Goal: Navigation & Orientation: Find specific page/section

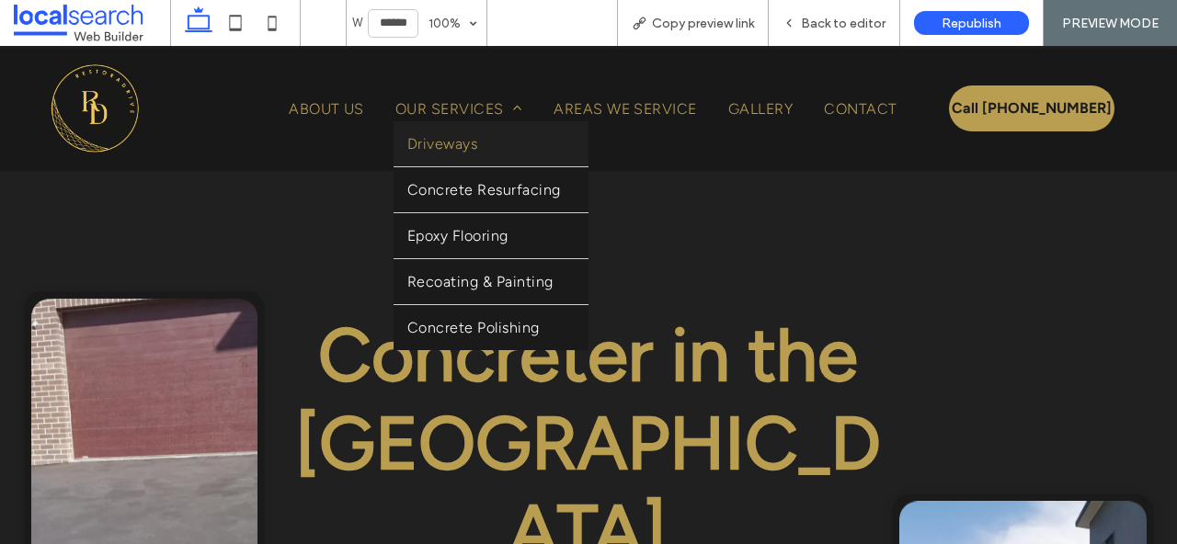
click at [498, 151] on link "Driveways" at bounding box center [491, 143] width 195 height 45
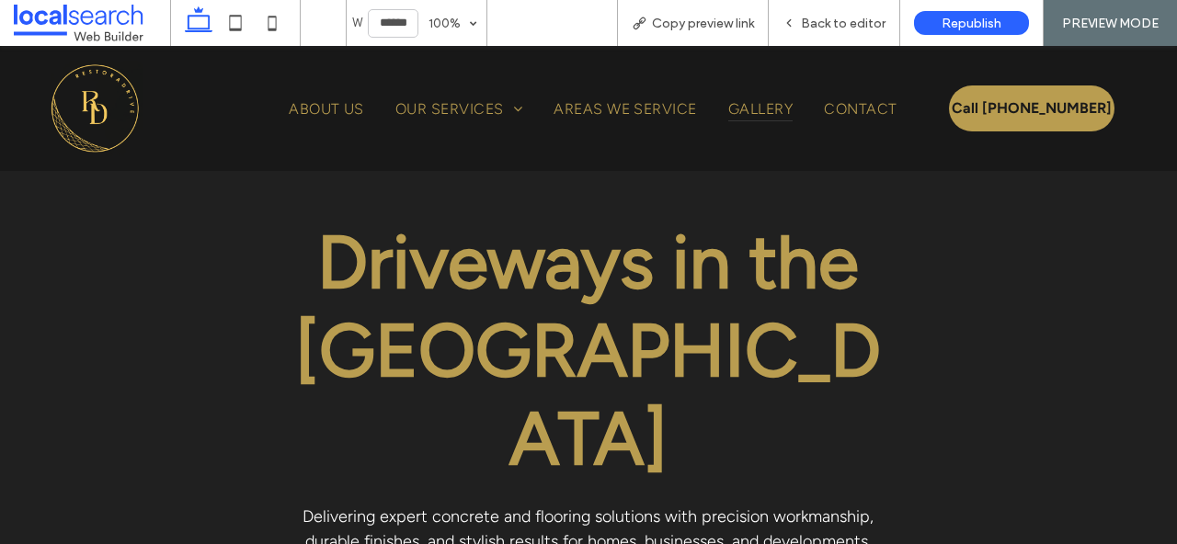
click at [782, 112] on span "Gallery" at bounding box center [760, 109] width 64 height 26
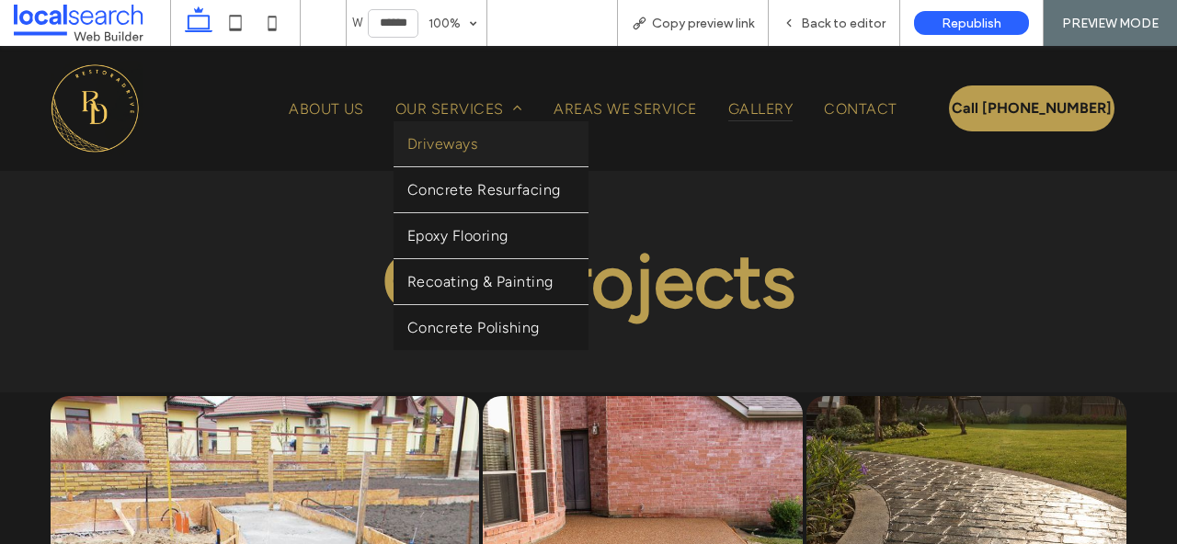
click at [498, 154] on link "Driveways" at bounding box center [491, 143] width 195 height 45
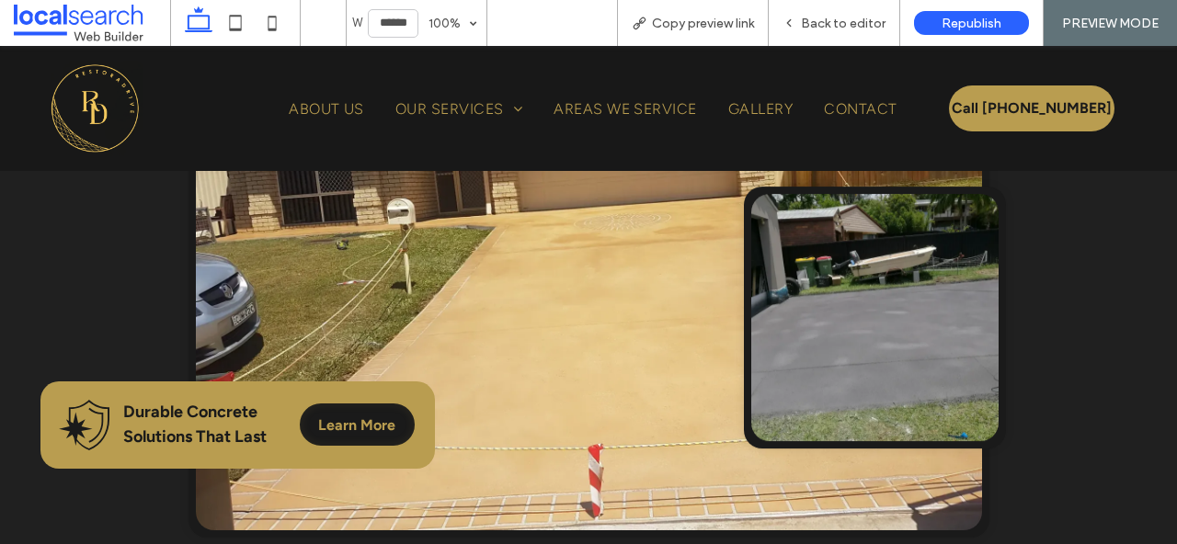
scroll to position [619, 0]
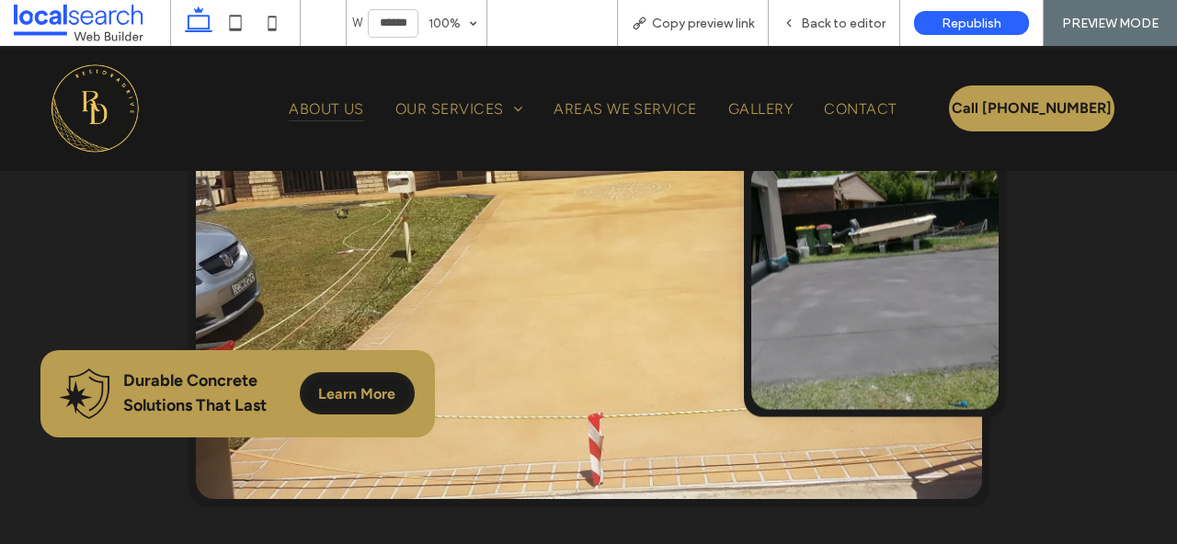
click at [310, 109] on span "About Us" at bounding box center [326, 109] width 75 height 26
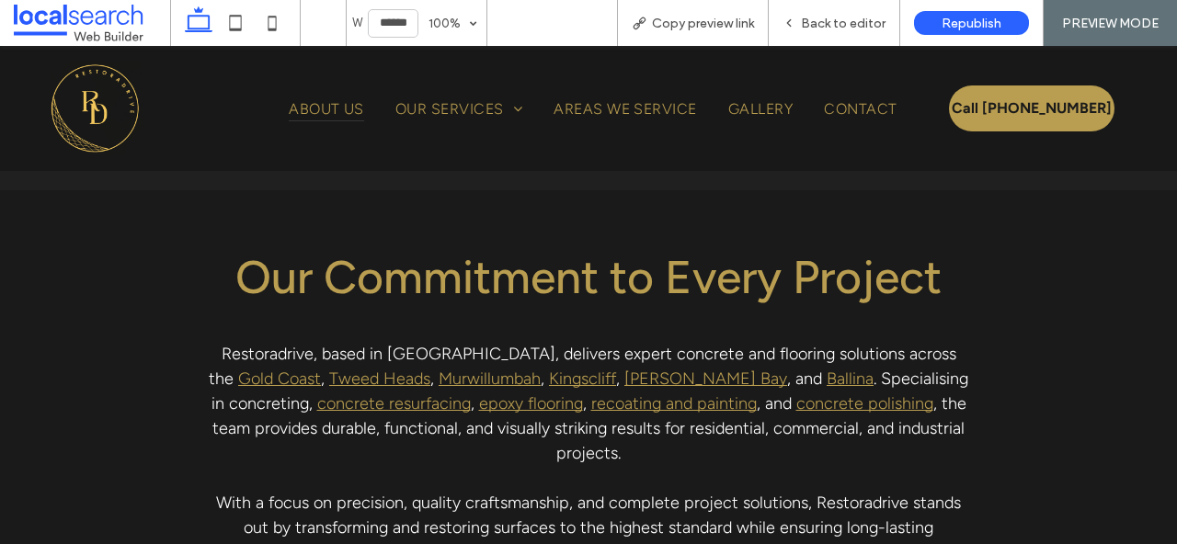
scroll to position [1023, 0]
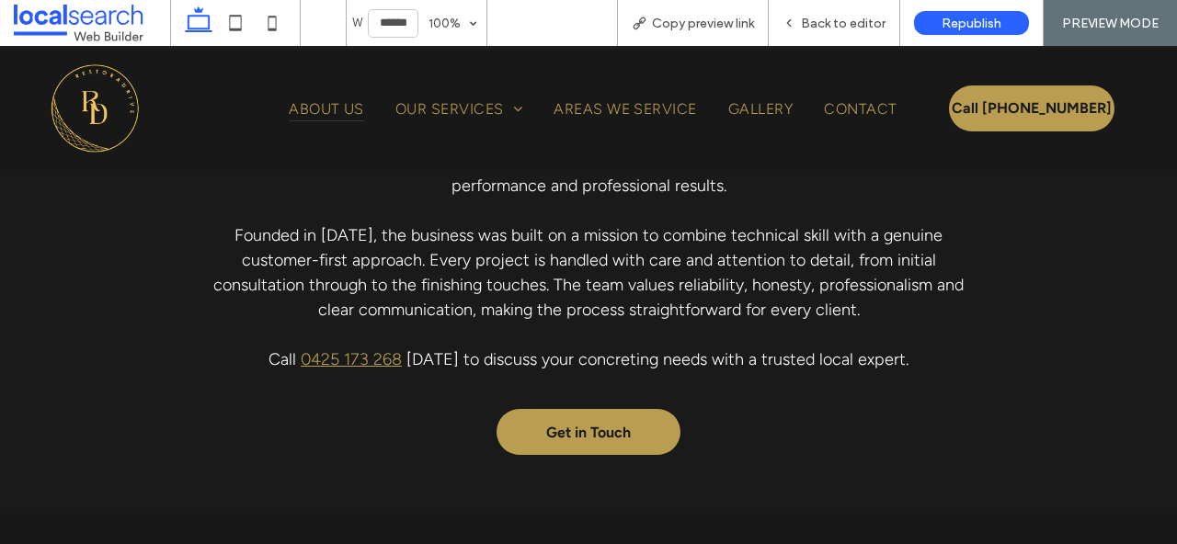
click at [117, 109] on img at bounding box center [95, 109] width 97 height 96
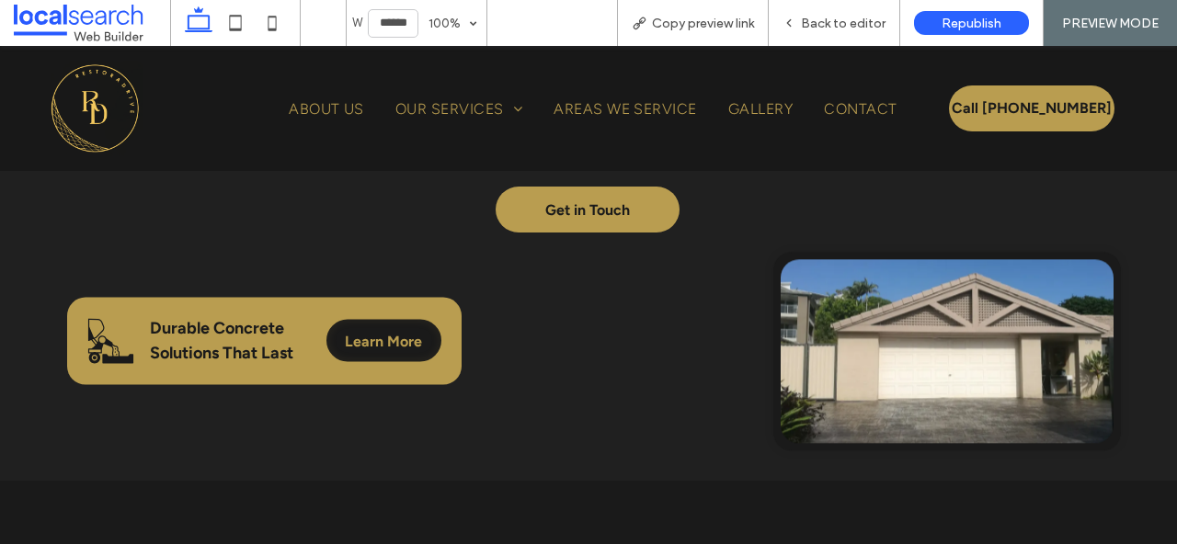
scroll to position [562, 0]
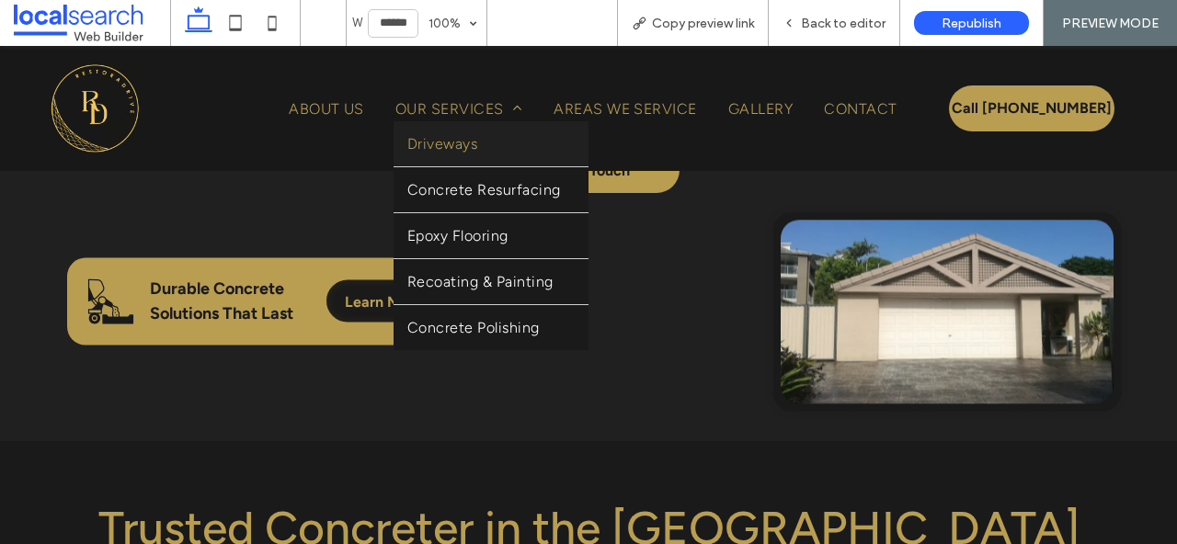
click at [473, 157] on link "Driveways" at bounding box center [491, 143] width 195 height 45
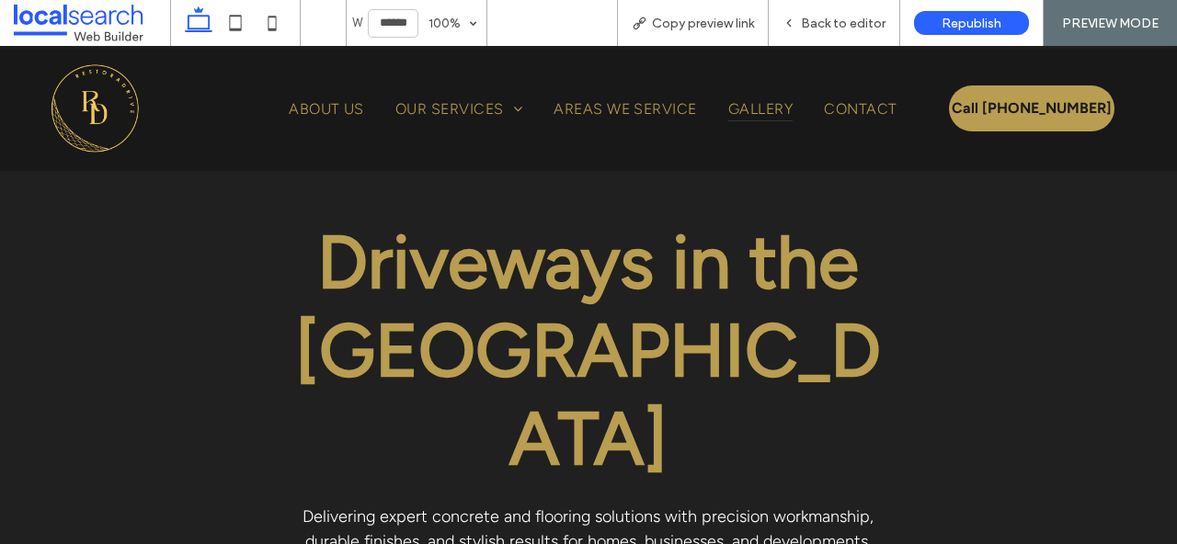
click at [771, 117] on span "Gallery" at bounding box center [760, 109] width 64 height 26
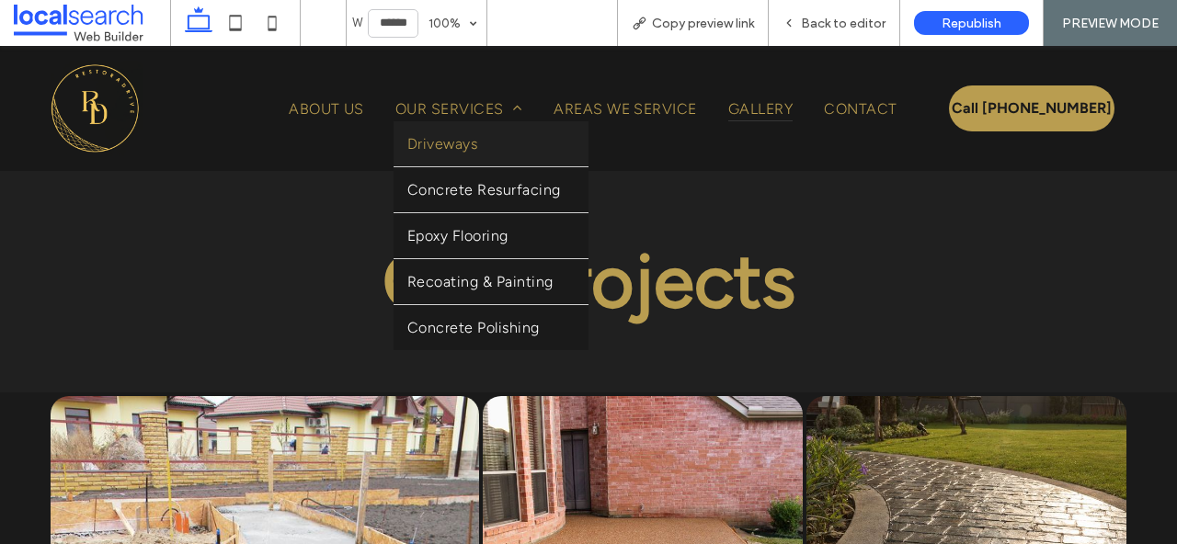
click at [471, 156] on link "Driveways" at bounding box center [491, 143] width 195 height 45
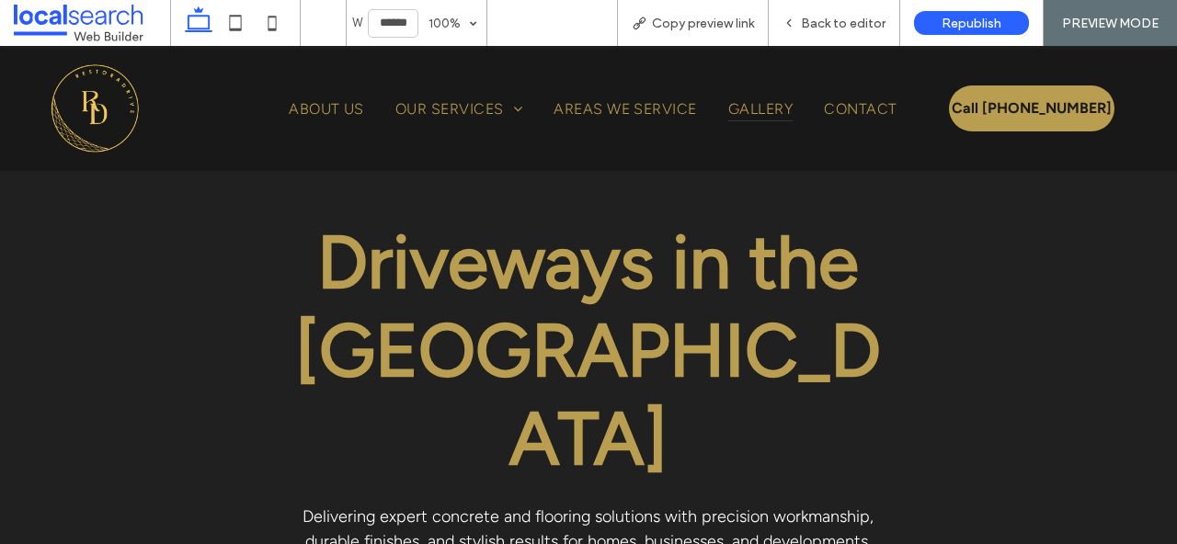
click at [761, 116] on span "Gallery" at bounding box center [760, 109] width 64 height 26
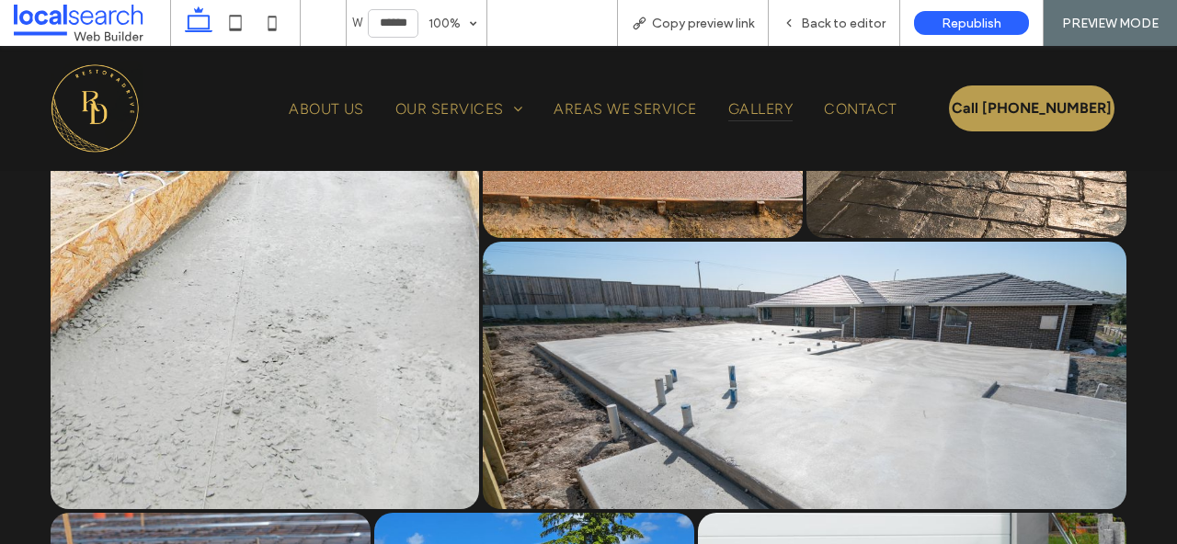
scroll to position [430, 0]
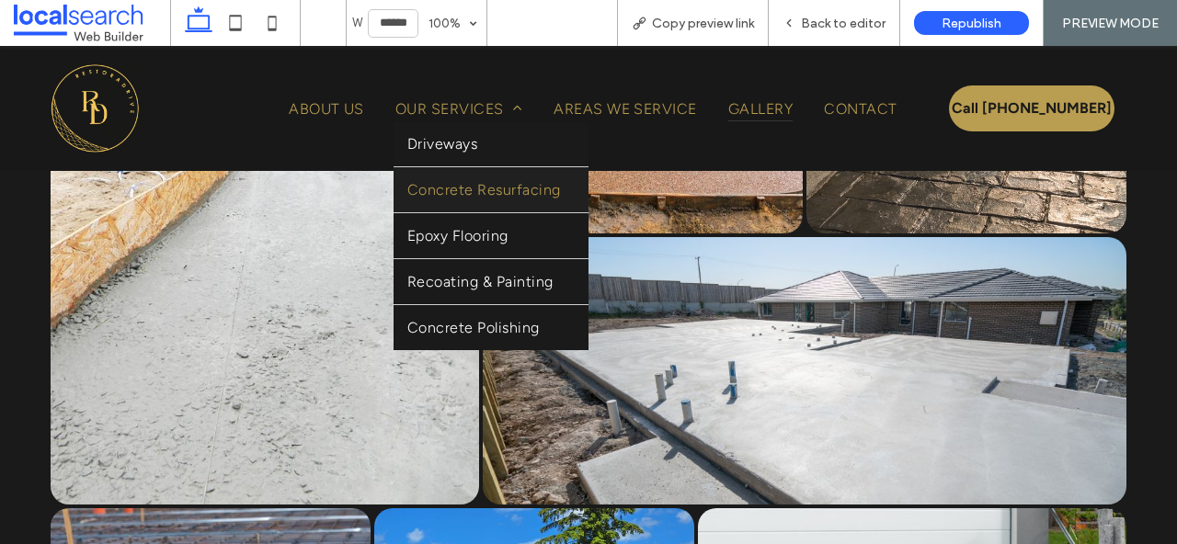
click at [494, 192] on span "Concrete Resurfacing" at bounding box center [484, 189] width 154 height 17
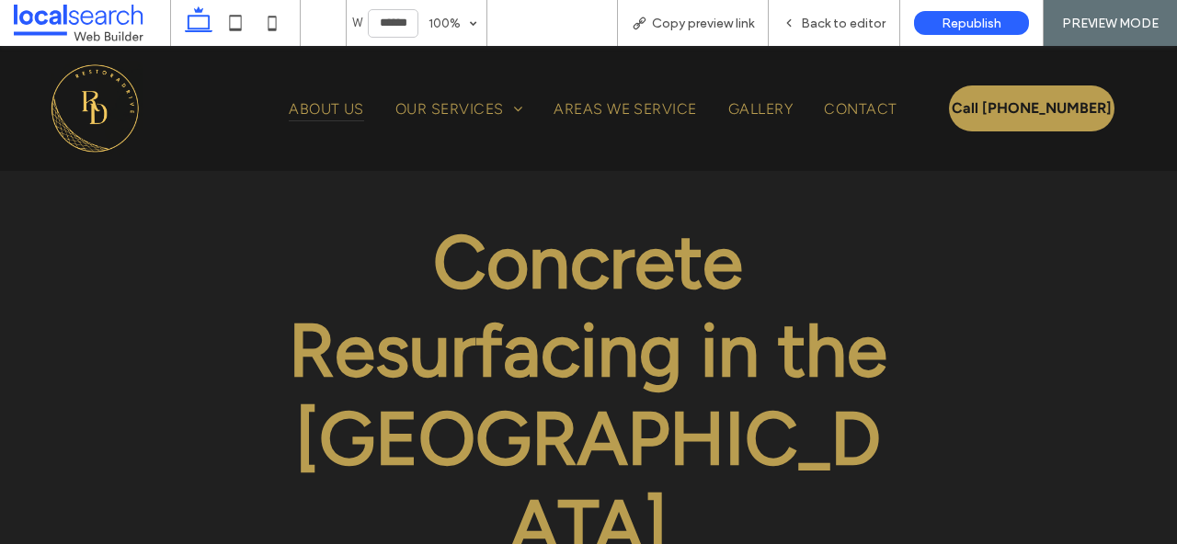
click at [309, 111] on span "About Us" at bounding box center [326, 109] width 75 height 26
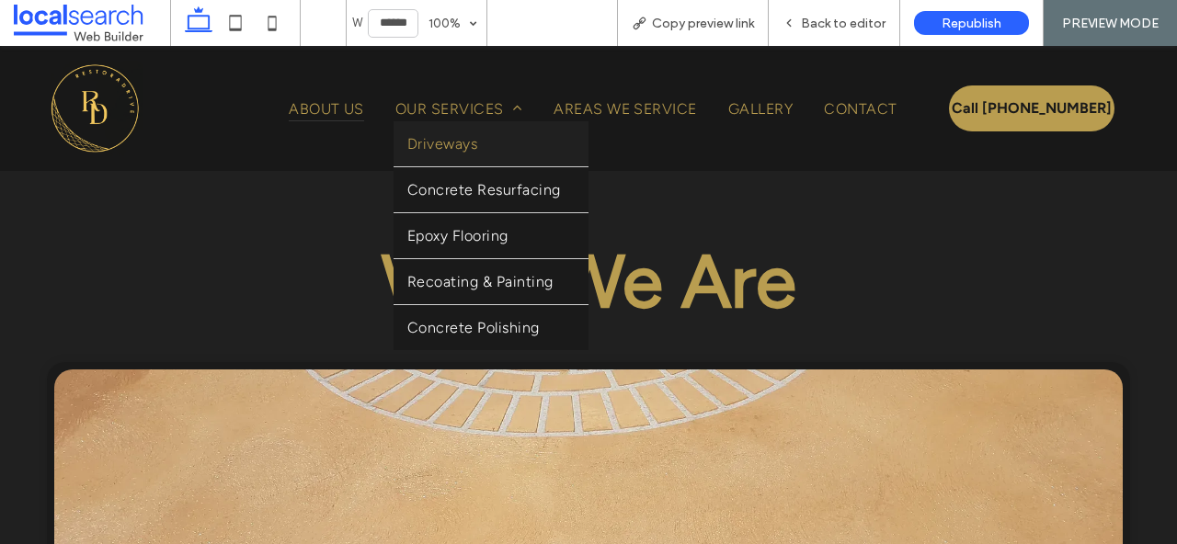
click at [474, 149] on span "Driveways" at bounding box center [442, 143] width 70 height 17
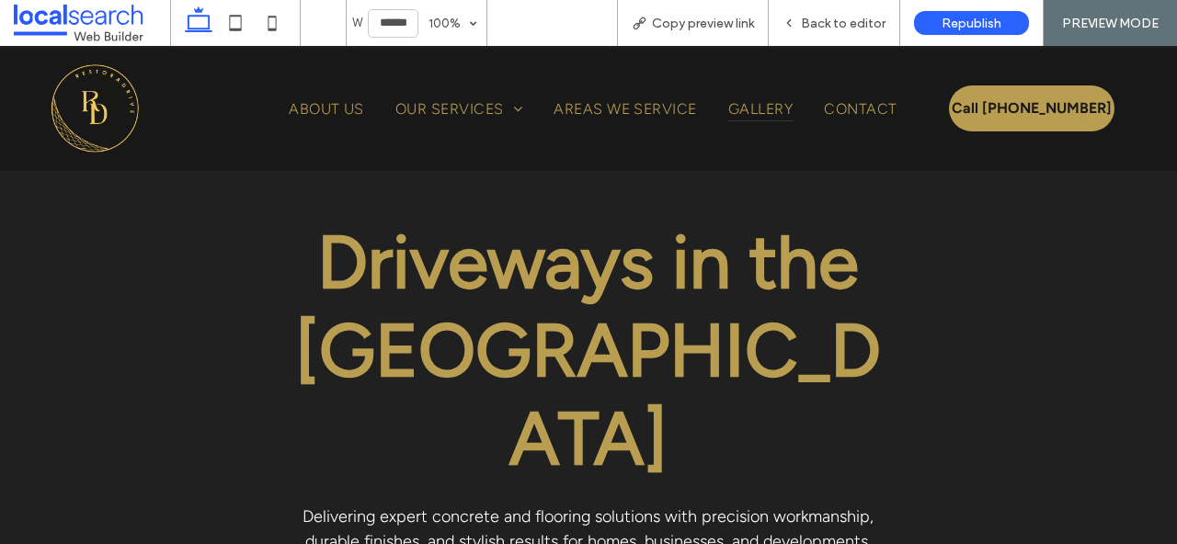
click at [762, 100] on span "Gallery" at bounding box center [760, 109] width 64 height 26
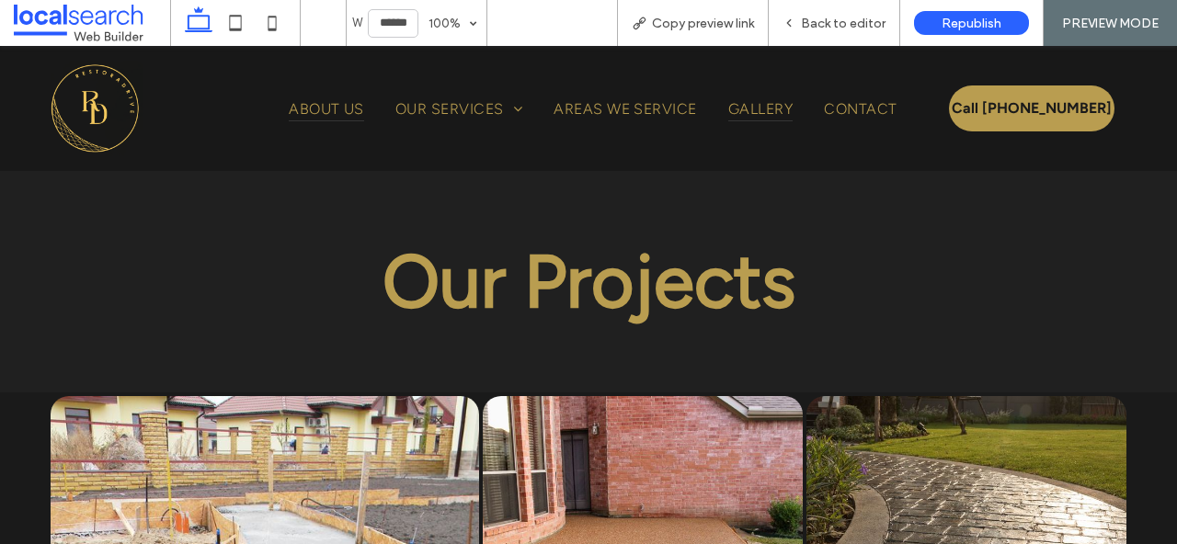
click at [326, 109] on span "About Us" at bounding box center [326, 109] width 75 height 26
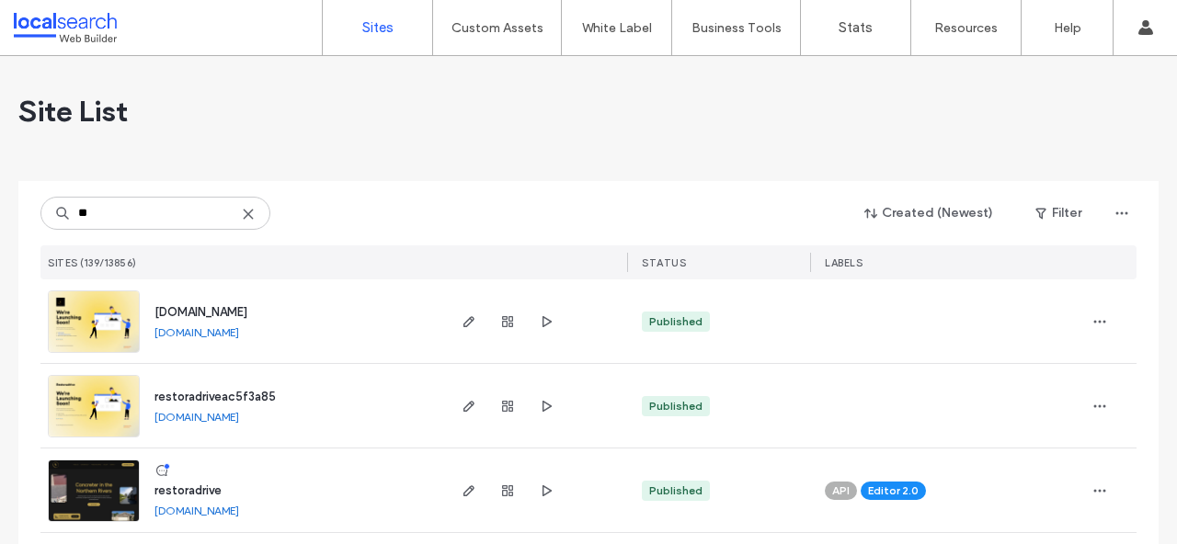
type input "**"
click at [95, 512] on img at bounding box center [94, 523] width 90 height 125
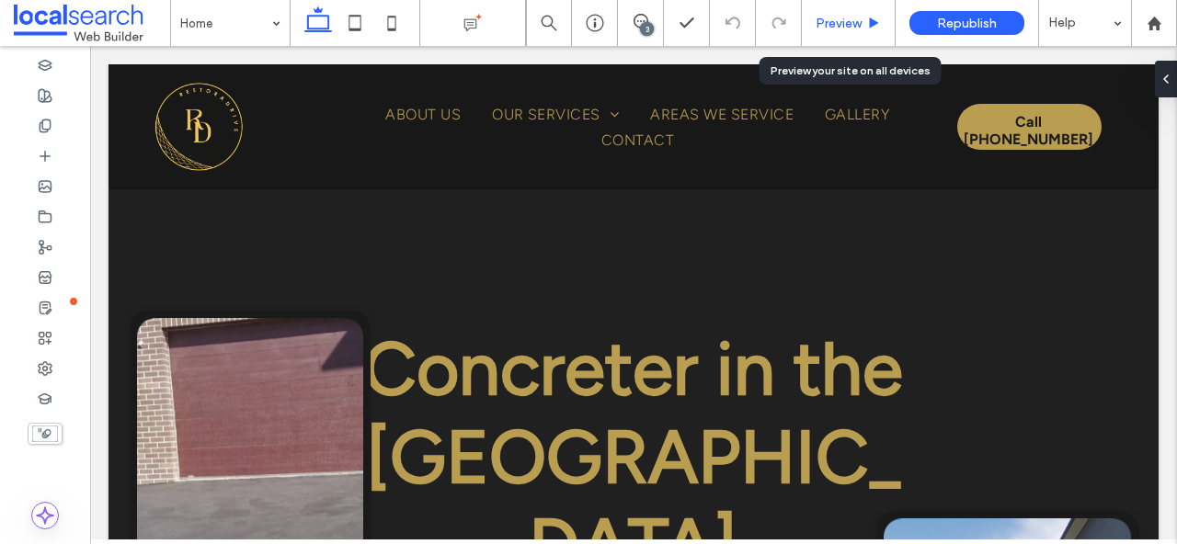
click at [856, 39] on div "Preview" at bounding box center [849, 23] width 94 height 46
click at [860, 30] on span "Preview" at bounding box center [839, 24] width 46 height 16
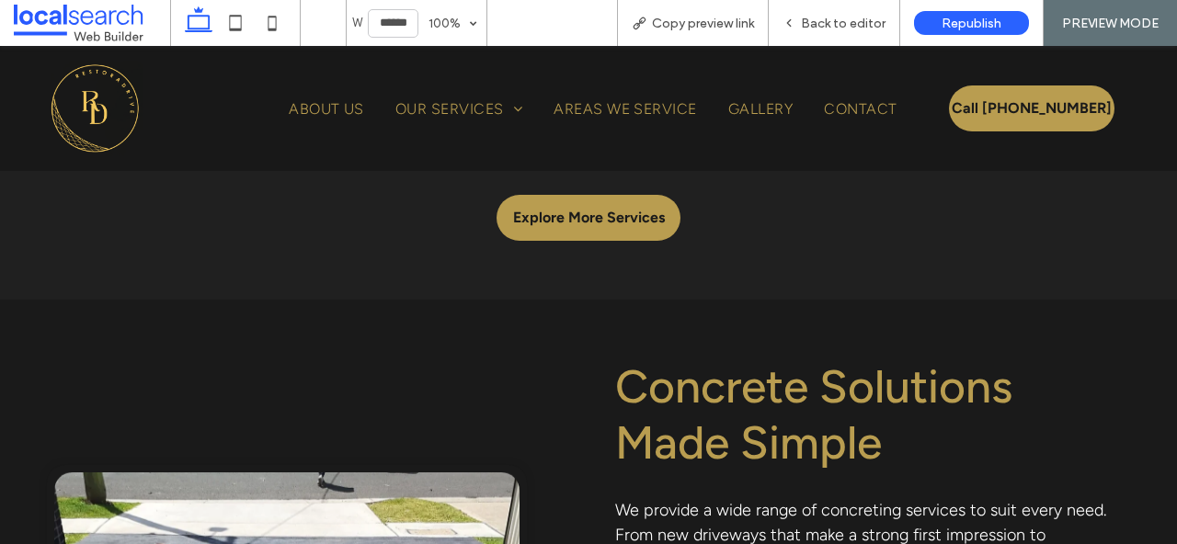
scroll to position [1661, 0]
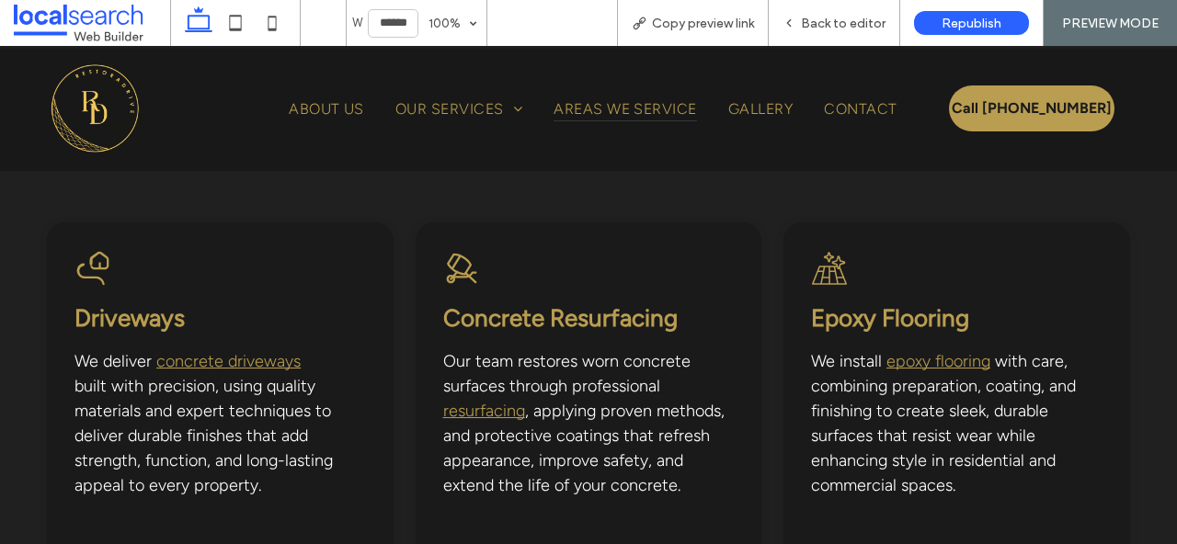
click at [613, 104] on span "Areas We Service" at bounding box center [625, 109] width 143 height 26
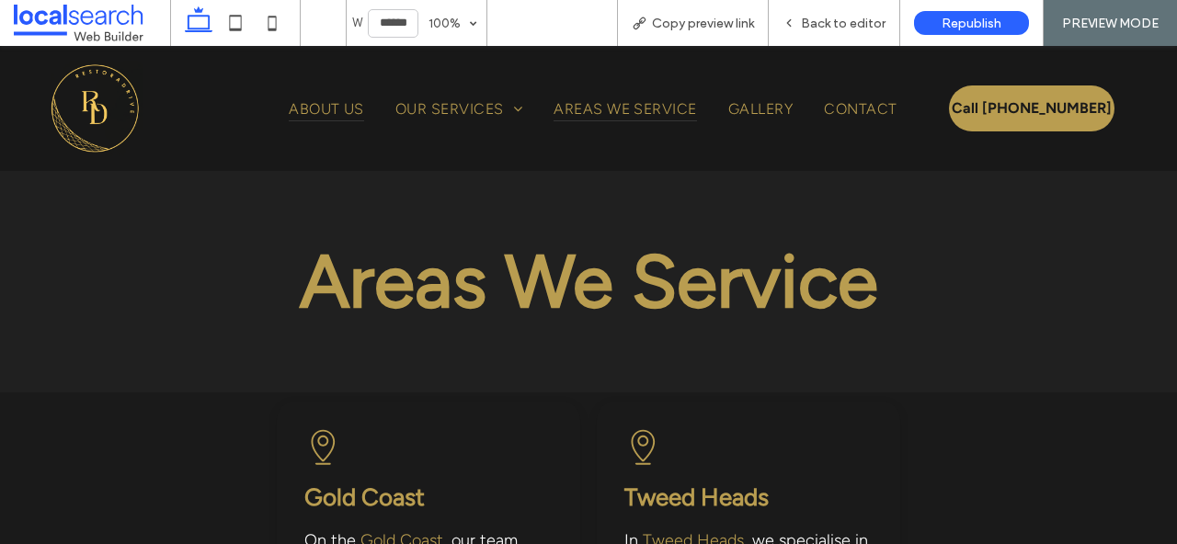
click at [334, 106] on span "About Us" at bounding box center [326, 109] width 75 height 26
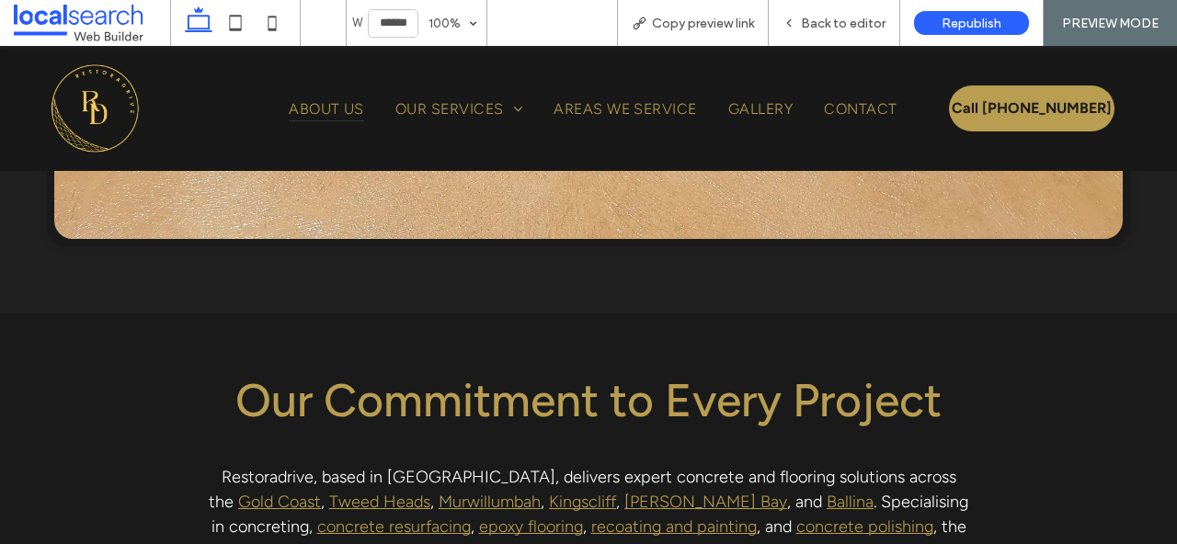
scroll to position [543, 0]
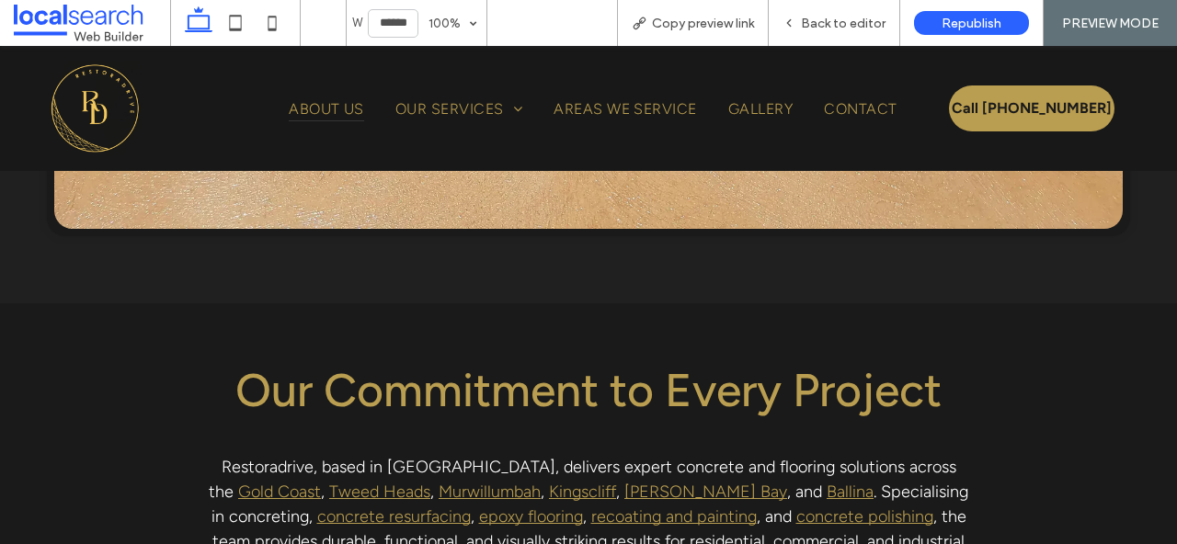
click at [471, 93] on div "Home About Us Our Services Driveways Concrete Resurfacing Epoxy Flooring Recoat…" at bounding box center [593, 109] width 682 height 96
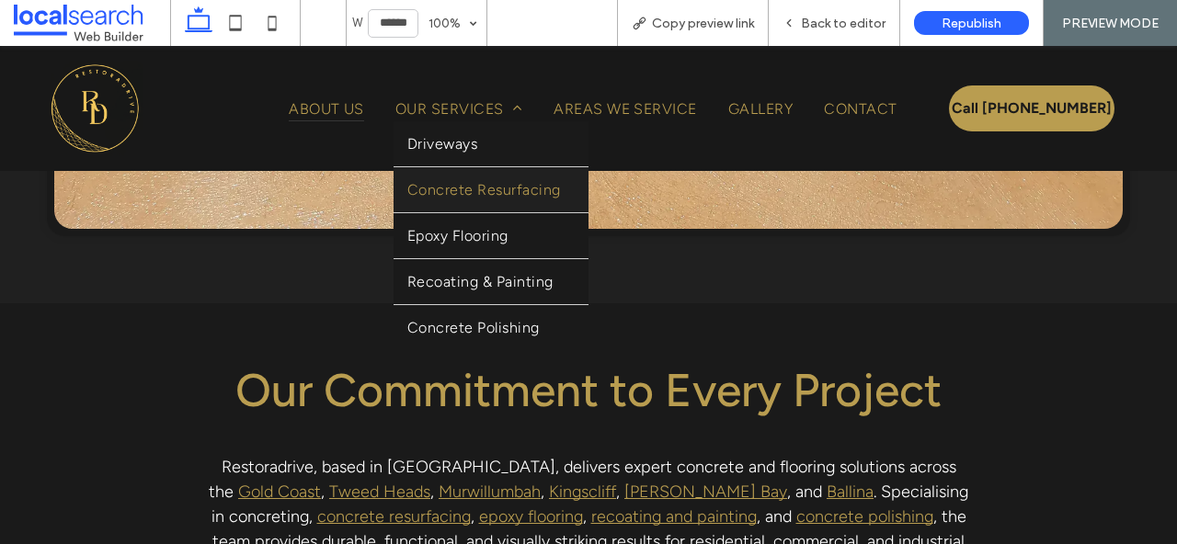
click at [505, 177] on link "Concrete Resurfacing" at bounding box center [491, 189] width 195 height 45
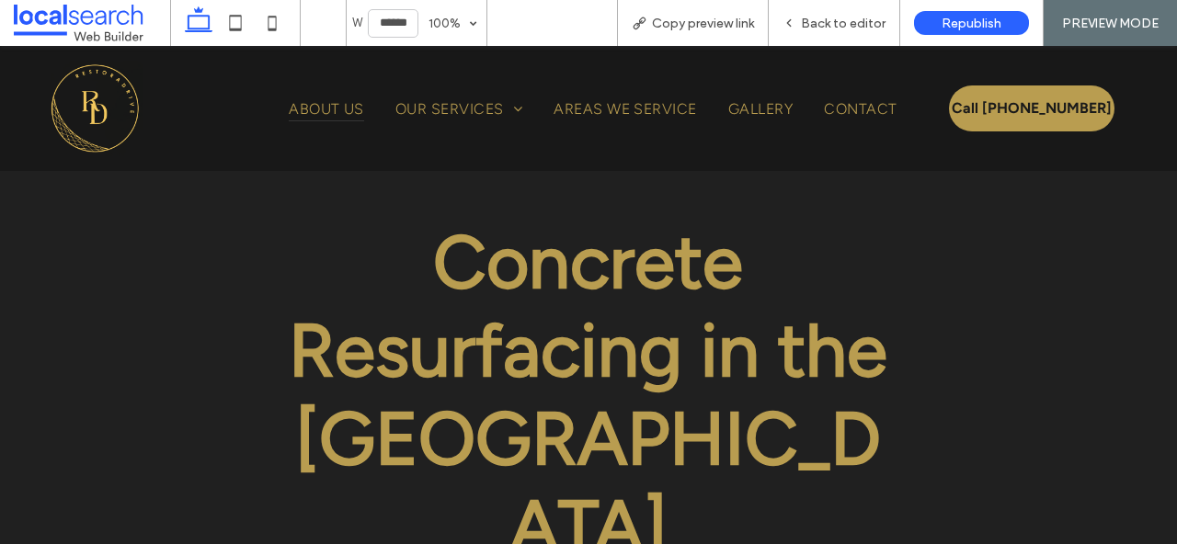
click at [353, 120] on span "About Us" at bounding box center [326, 109] width 75 height 26
click at [346, 109] on div at bounding box center [588, 272] width 1177 height 544
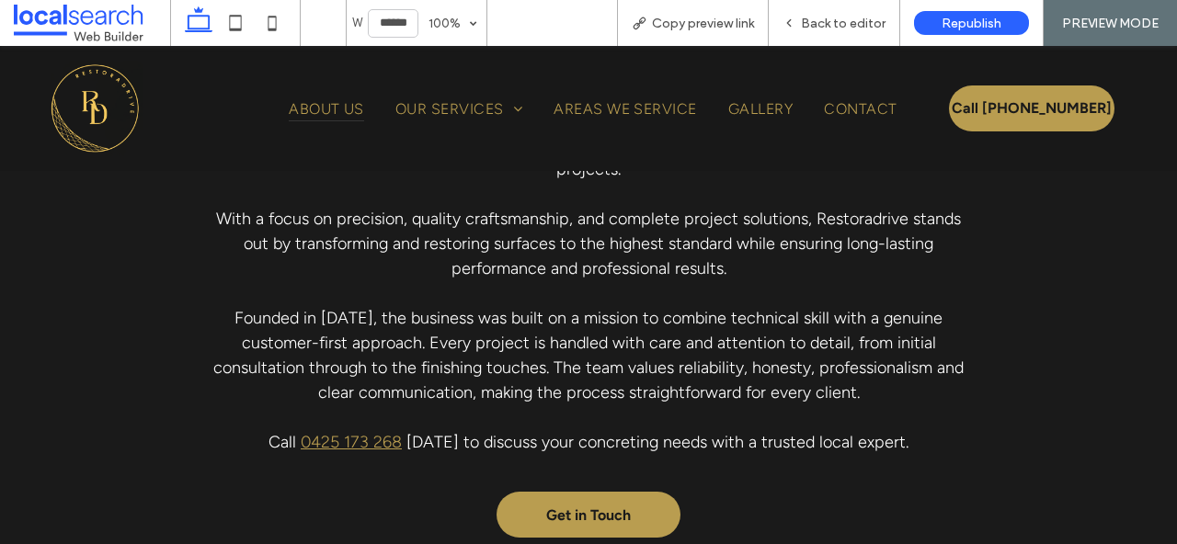
scroll to position [947, 0]
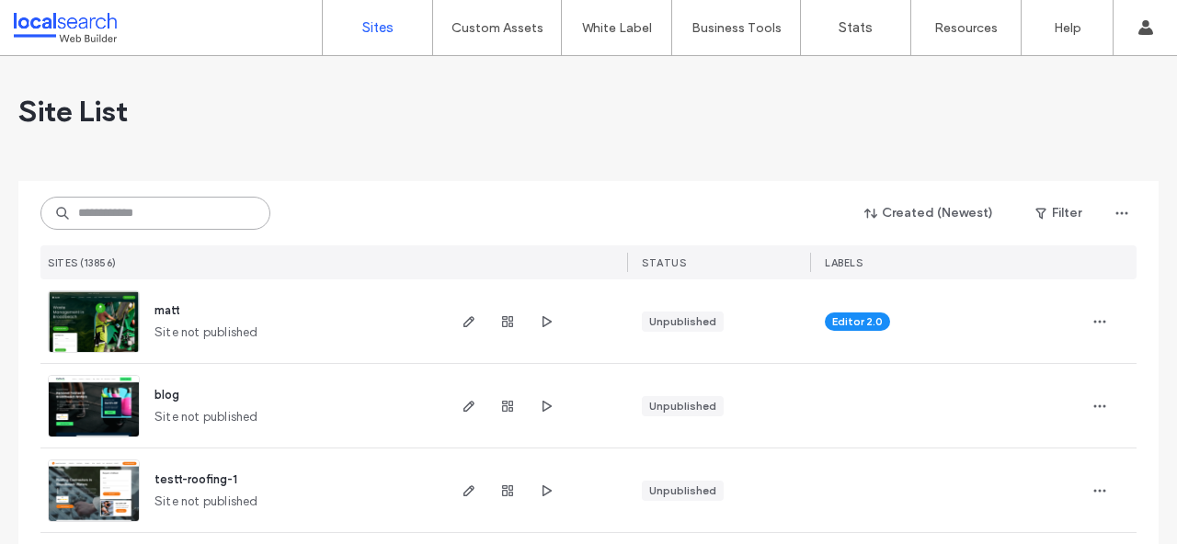
click at [186, 212] on input at bounding box center [155, 213] width 230 height 33
click at [192, 210] on input at bounding box center [155, 213] width 230 height 33
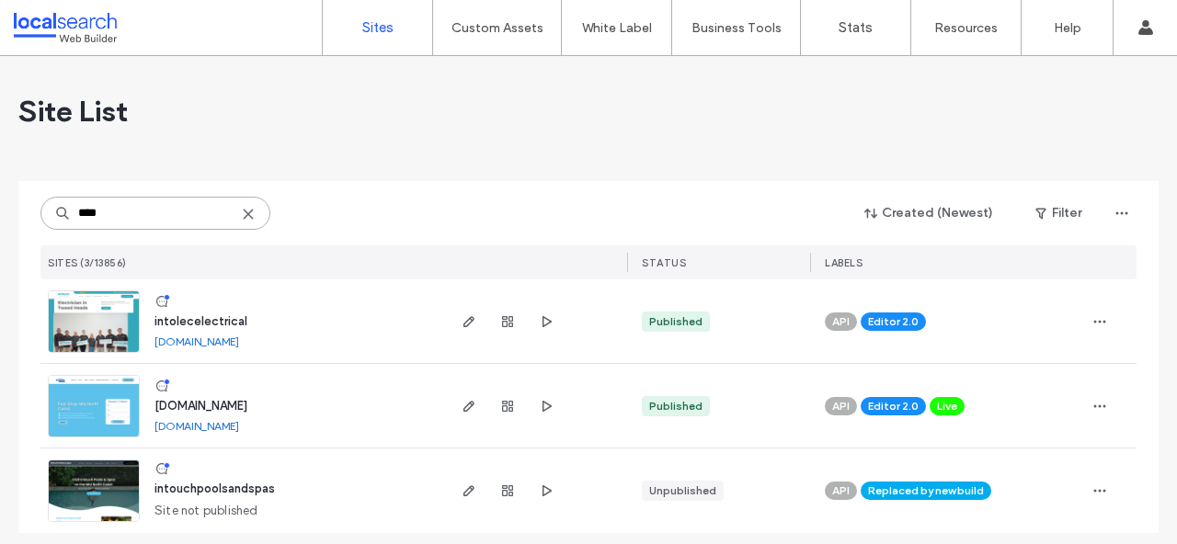
type input "****"
click at [102, 303] on img at bounding box center [94, 354] width 90 height 125
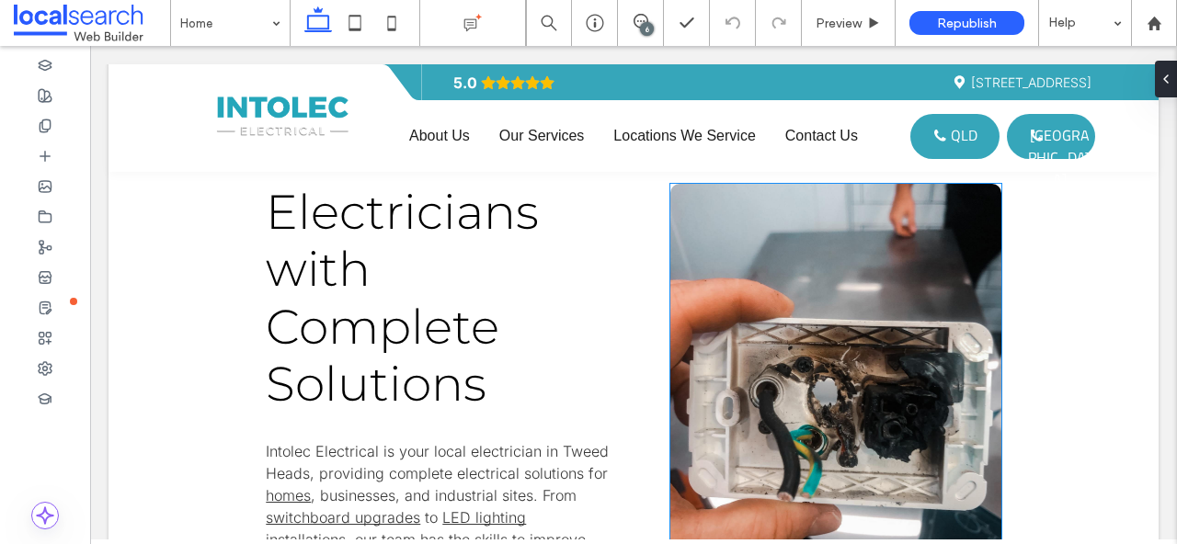
scroll to position [1320, 0]
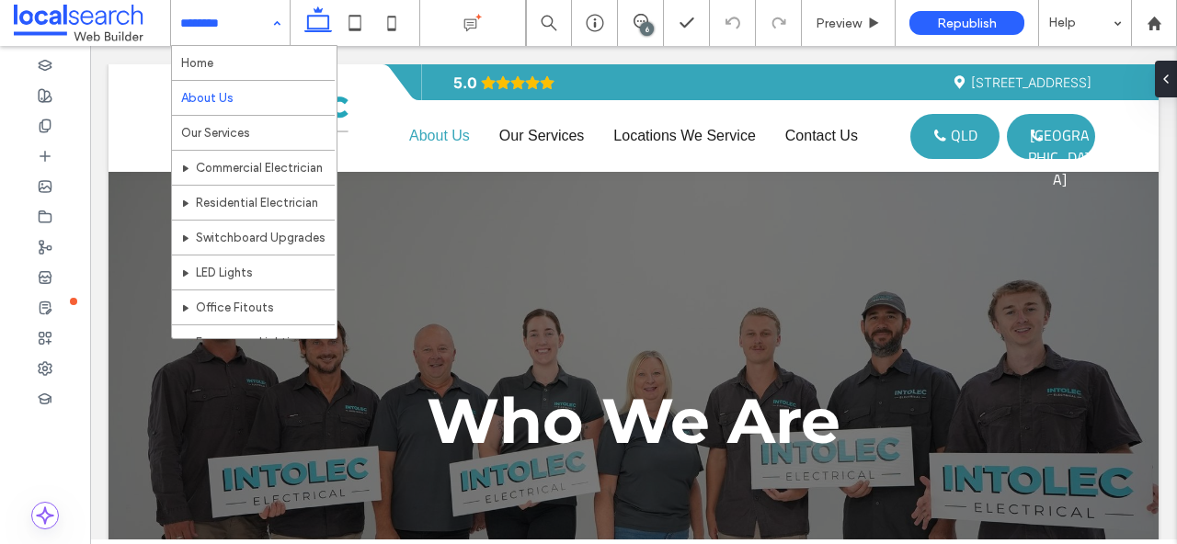
click at [254, 20] on input at bounding box center [225, 23] width 91 height 46
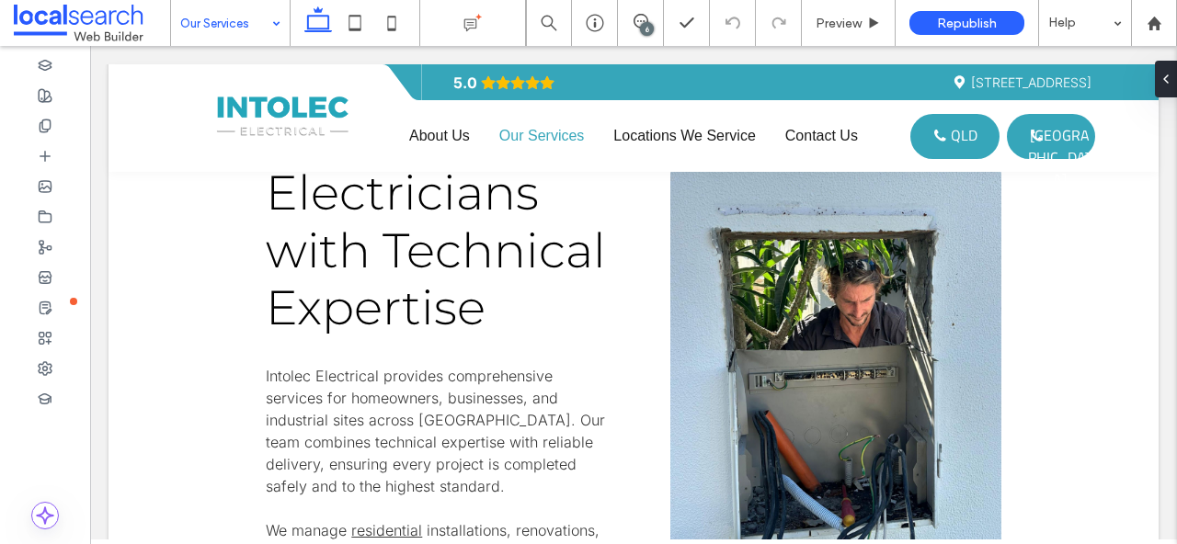
scroll to position [2723, 0]
click at [229, 22] on input at bounding box center [225, 23] width 91 height 46
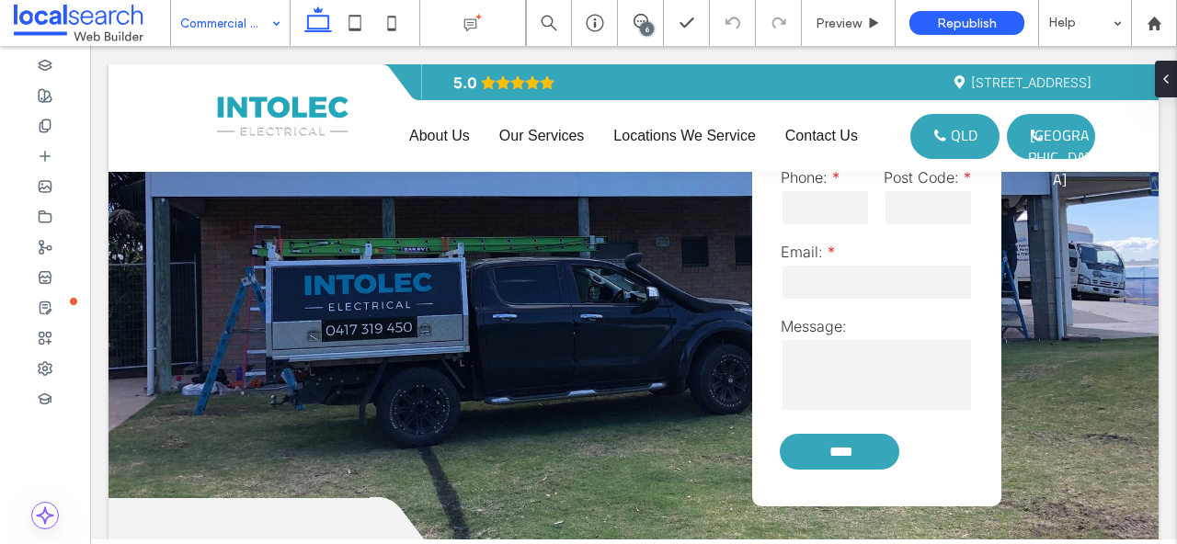
scroll to position [3264, 0]
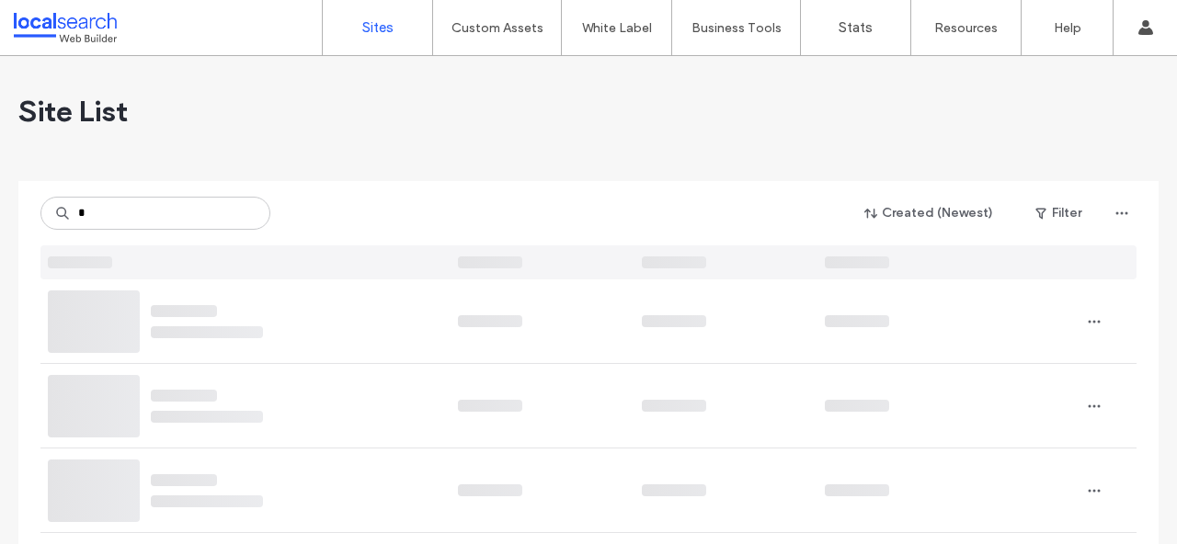
type input "*"
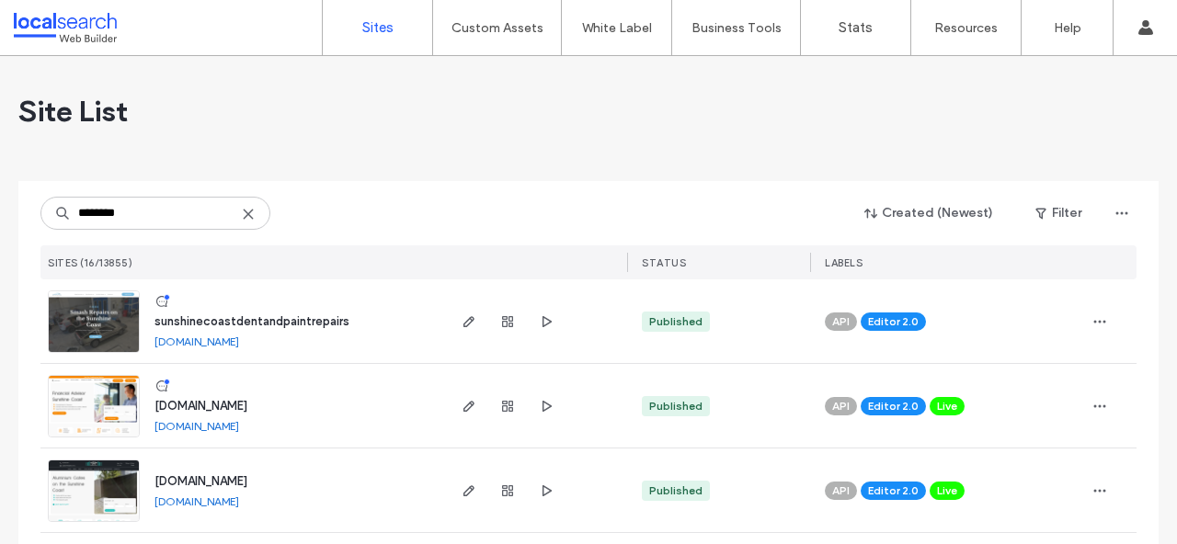
type input "********"
click at [115, 327] on img at bounding box center [94, 354] width 90 height 125
